Goal: Task Accomplishment & Management: Use online tool/utility

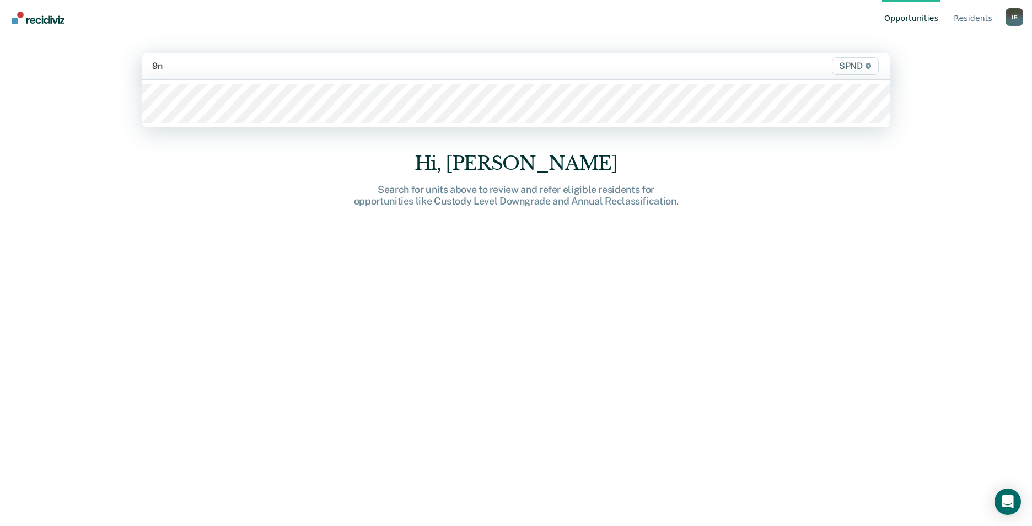
type input "9n2"
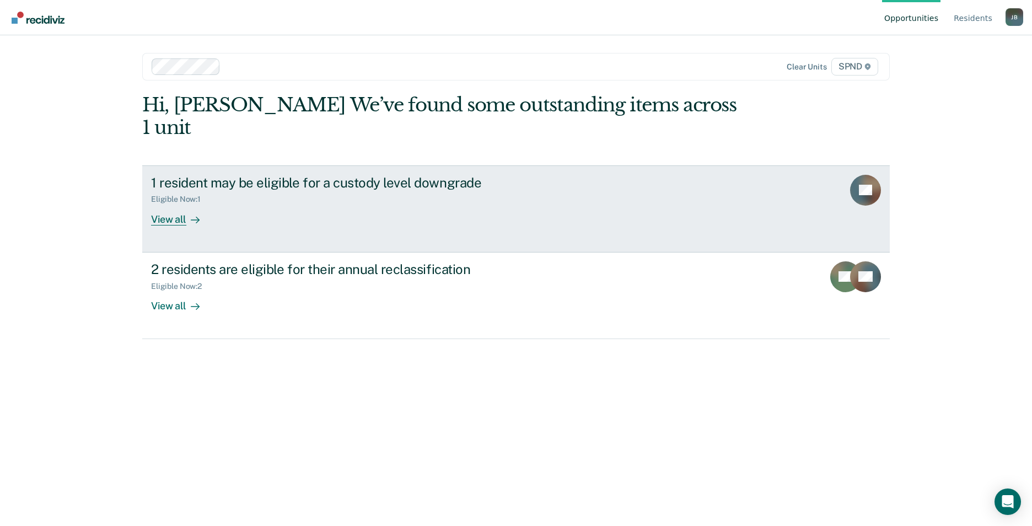
click at [179, 204] on div "View all" at bounding box center [182, 215] width 62 height 22
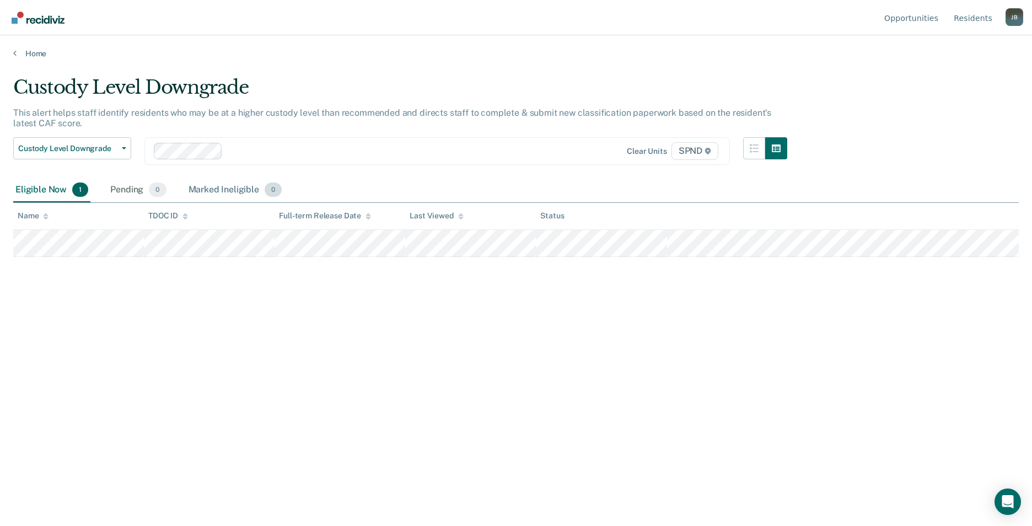
click at [274, 194] on span "0" at bounding box center [273, 190] width 17 height 14
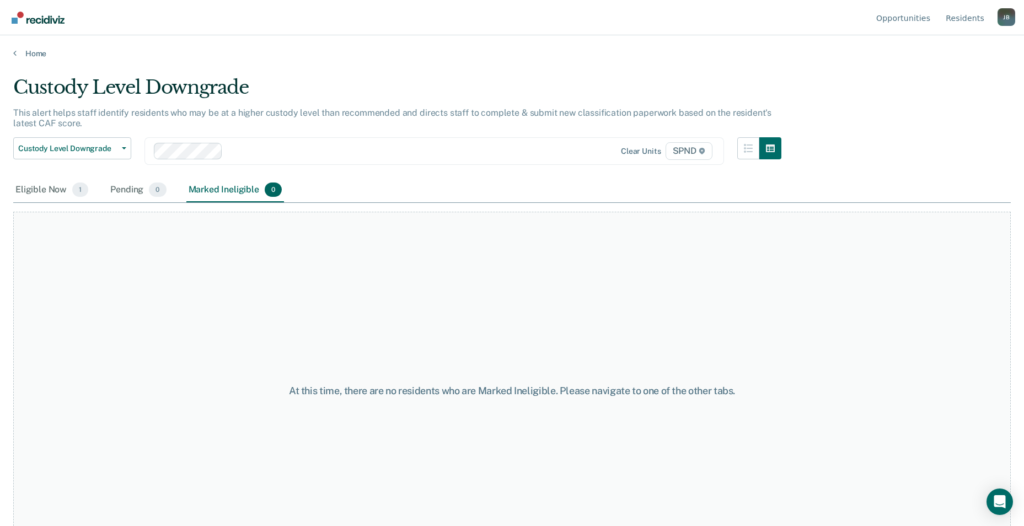
click at [274, 192] on span "0" at bounding box center [273, 190] width 17 height 14
click at [76, 189] on span "1" at bounding box center [80, 190] width 16 height 14
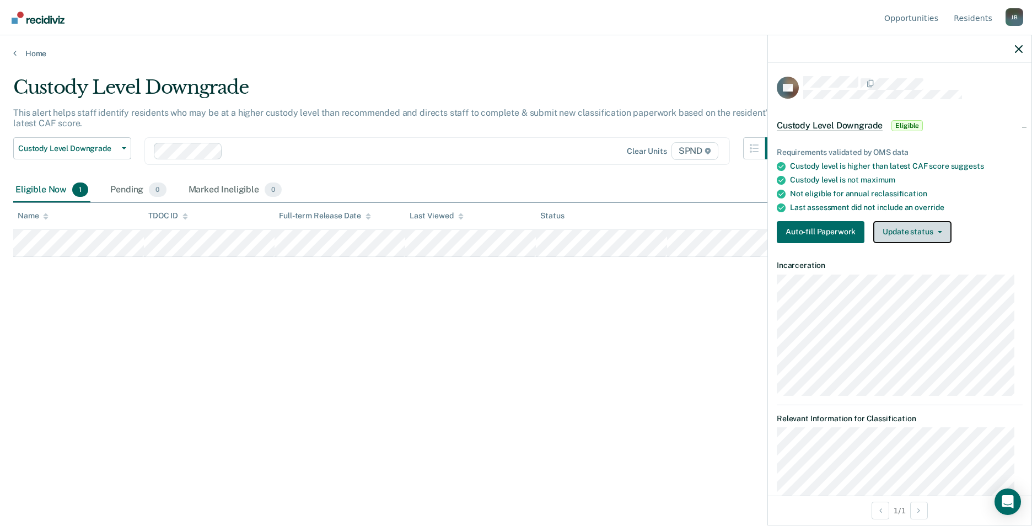
click at [942, 232] on button "Update status" at bounding box center [912, 232] width 78 height 22
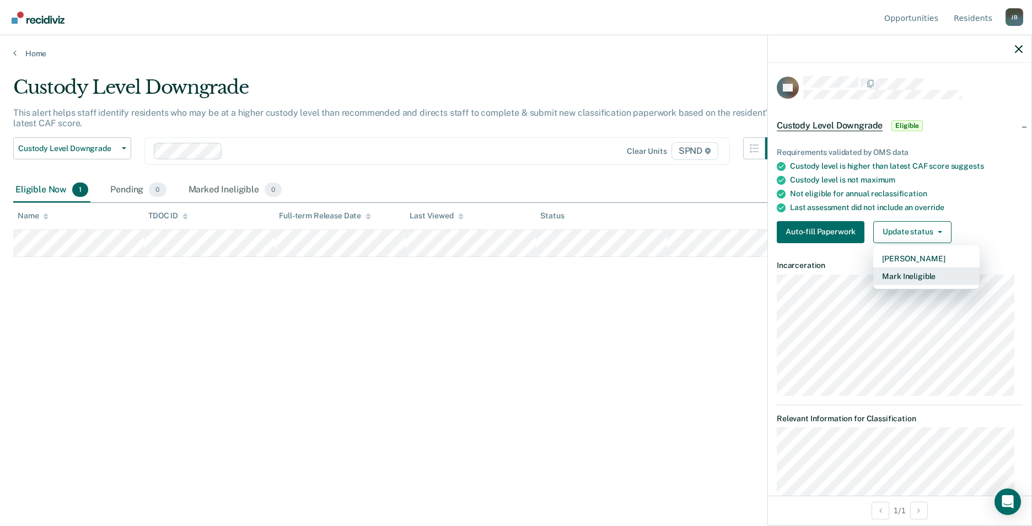
click at [921, 272] on button "Mark Ineligible" at bounding box center [926, 276] width 106 height 18
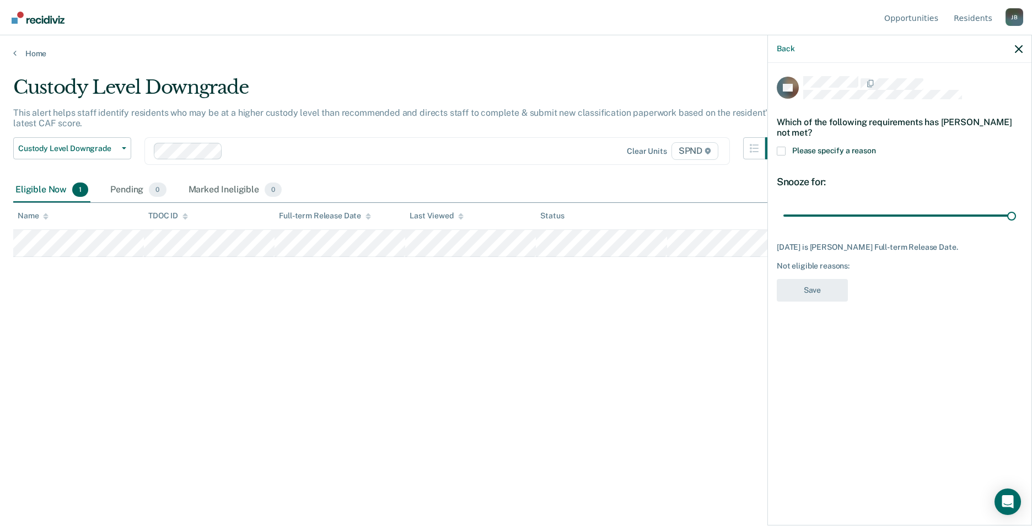
click at [782, 150] on span at bounding box center [781, 151] width 9 height 9
click at [876, 147] on input "Please specify a reason" at bounding box center [876, 147] width 0 height 0
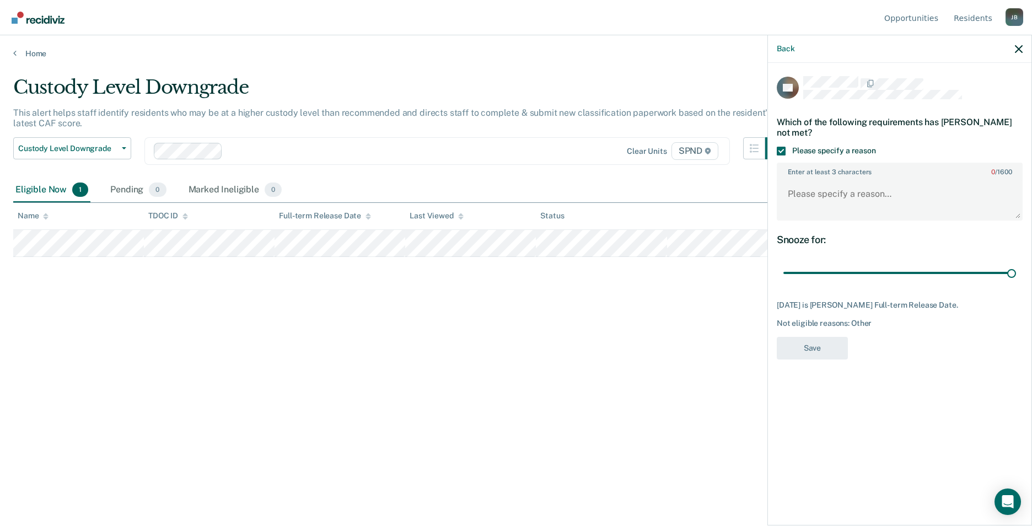
click at [791, 172] on label "Enter at least 3 characters 0 / 1600" at bounding box center [900, 170] width 244 height 12
click at [791, 179] on textarea "Enter at least 3 characters 0 / 1600" at bounding box center [900, 199] width 244 height 41
type textarea "V"
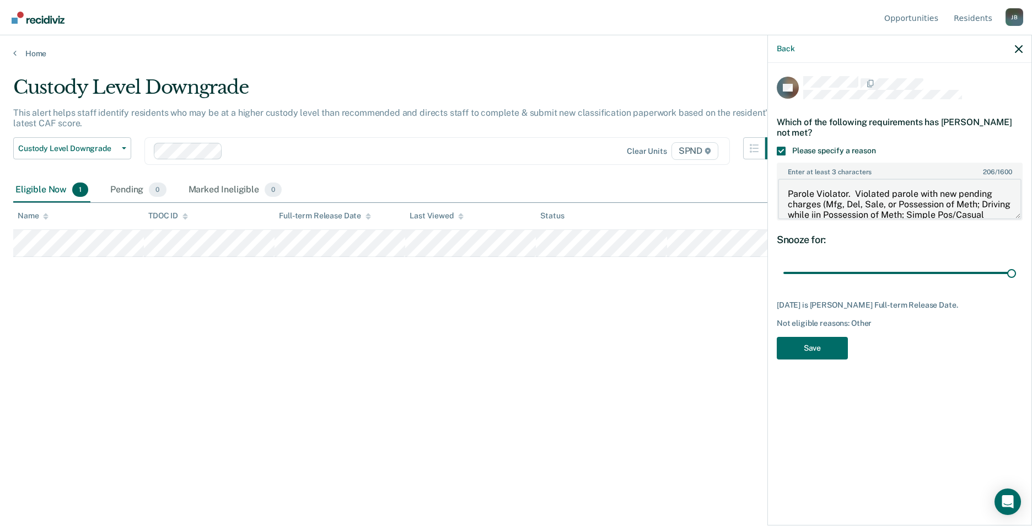
scroll to position [32, 0]
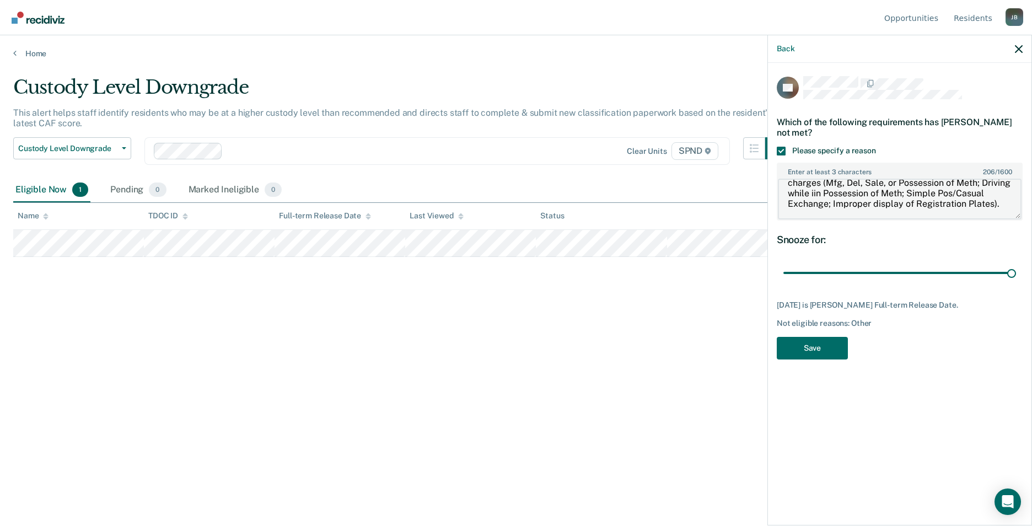
drag, startPoint x: 788, startPoint y: 192, endPoint x: 914, endPoint y: 209, distance: 126.9
click at [914, 209] on textarea "Parole Violator. Violated parole with new pending charges (Mfg, Del, Sale, or P…" at bounding box center [900, 199] width 244 height 41
drag, startPoint x: 824, startPoint y: 346, endPoint x: 813, endPoint y: 398, distance: 53.1
click at [813, 398] on div "LG Which of the following requirements has [PERSON_NAME] not met? Please specif…" at bounding box center [900, 293] width 264 height 460
click at [880, 203] on textarea "Parole Violator. Violated parole with new pending charges (Mfg, Del, Sale, or P…" at bounding box center [900, 199] width 244 height 41
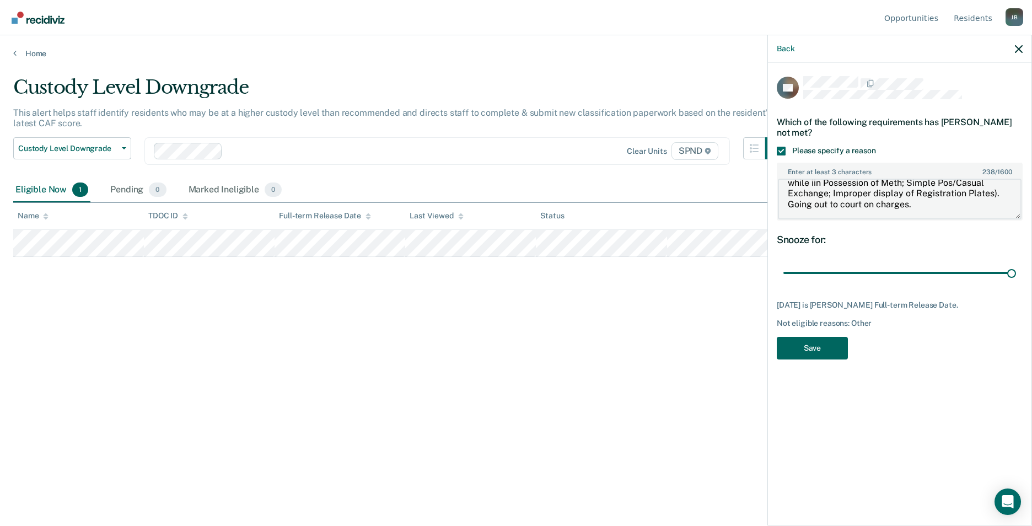
type textarea "Parole Violator. Violated parole with new pending charges (Mfg, Del, Sale, or P…"
click at [824, 349] on button "Save" at bounding box center [812, 348] width 71 height 23
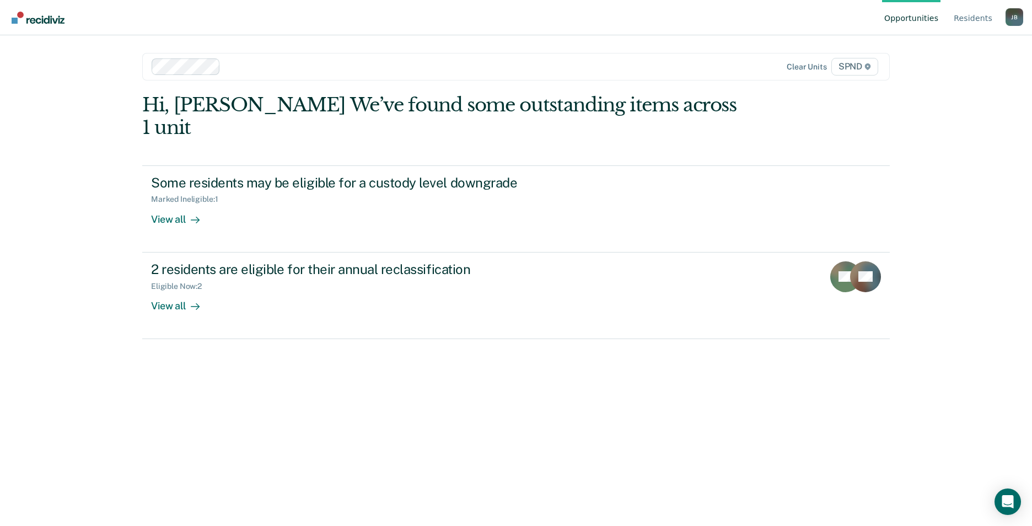
click at [1015, 17] on div "[PERSON_NAME]" at bounding box center [1015, 17] width 18 height 18
click at [955, 85] on link "Log Out" at bounding box center [970, 86] width 71 height 9
